Goal: Task Accomplishment & Management: Complete application form

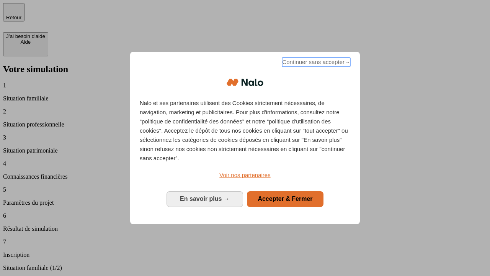
click at [316, 63] on span "Continuer sans accepter →" at bounding box center [316, 61] width 68 height 9
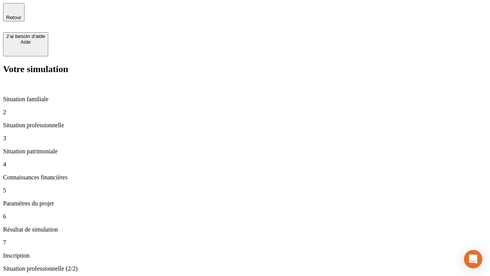
type input "30 000"
type input "1 000"
